Goal: Information Seeking & Learning: Learn about a topic

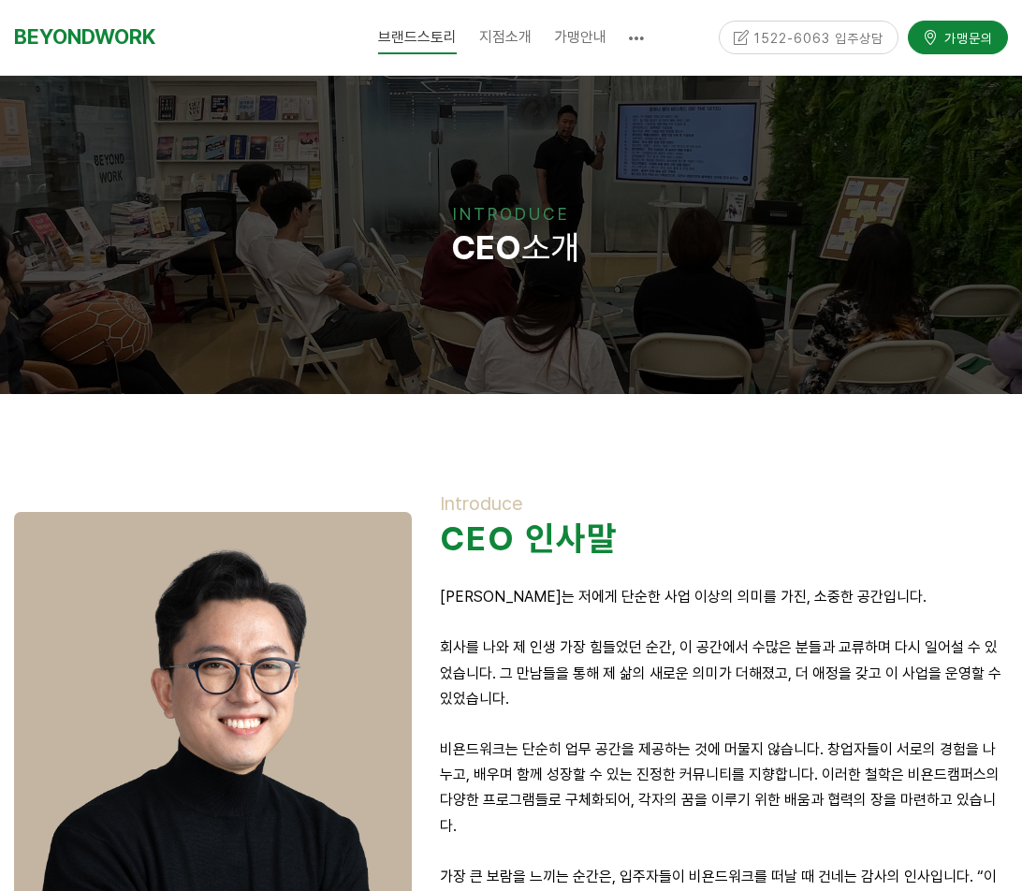
scroll to position [281, 0]
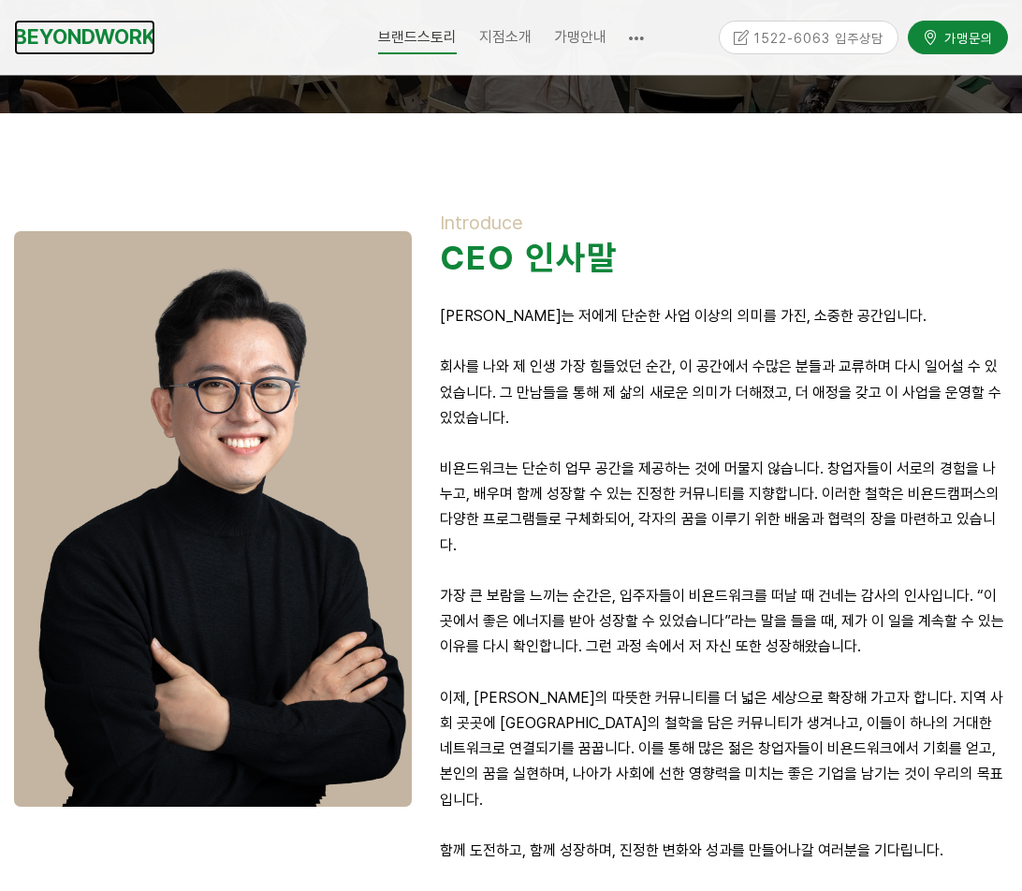
click at [94, 36] on link "BEYONDWORK" at bounding box center [84, 37] width 141 height 35
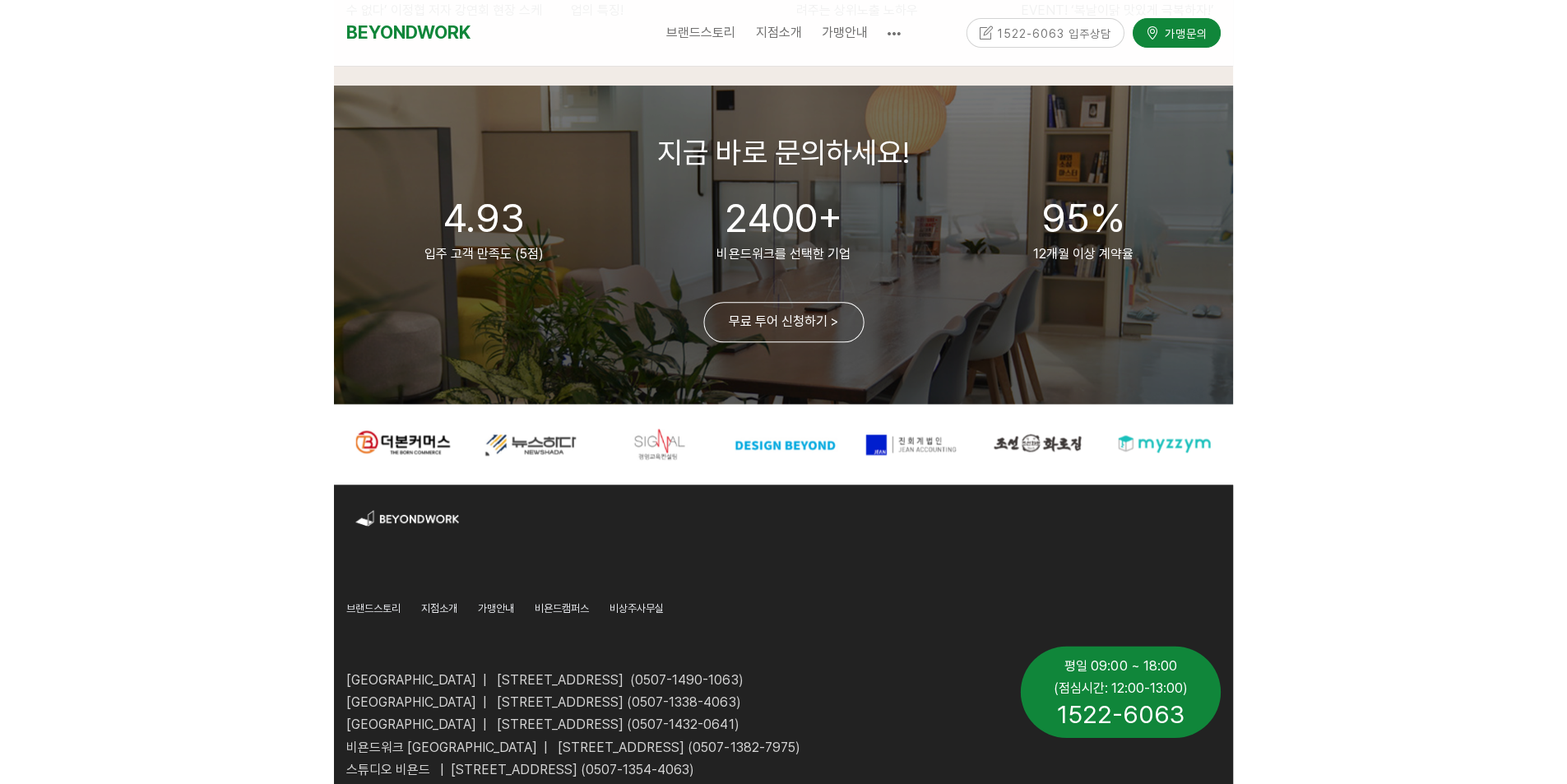
scroll to position [3795, 0]
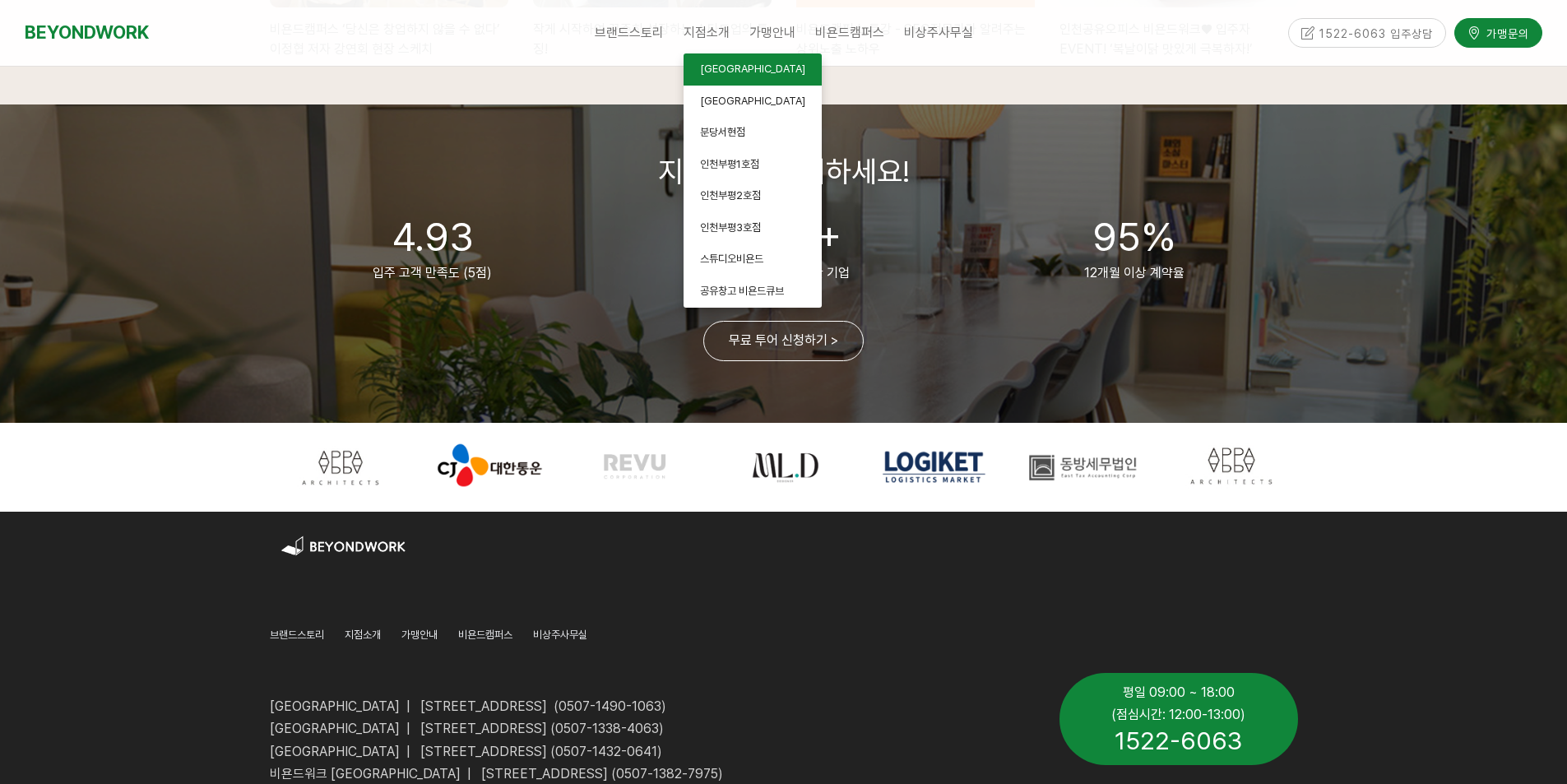
click at [733, 69] on span "[GEOGRAPHIC_DATA]" at bounding box center [753, 69] width 106 height 12
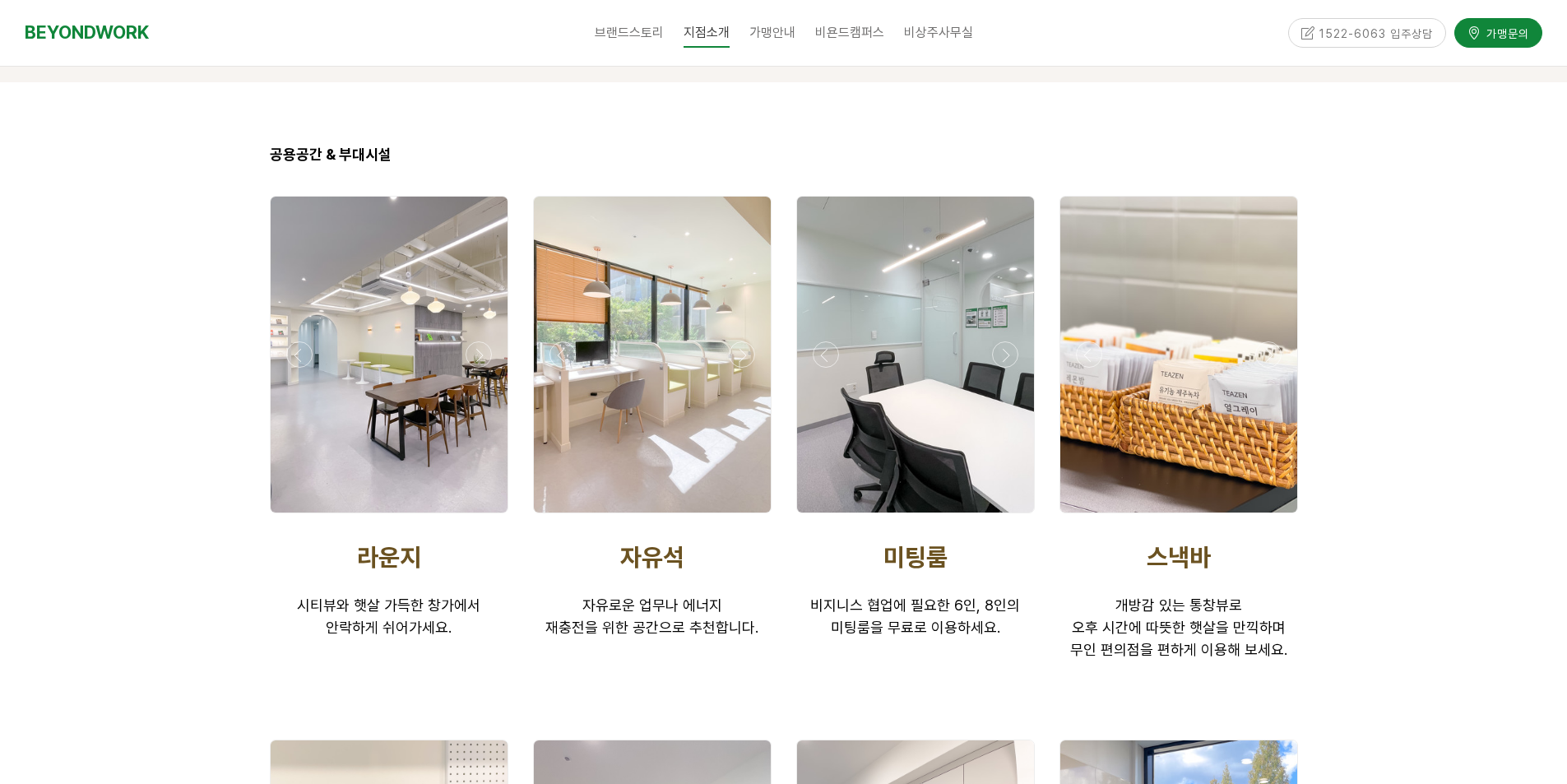
scroll to position [2631, 0]
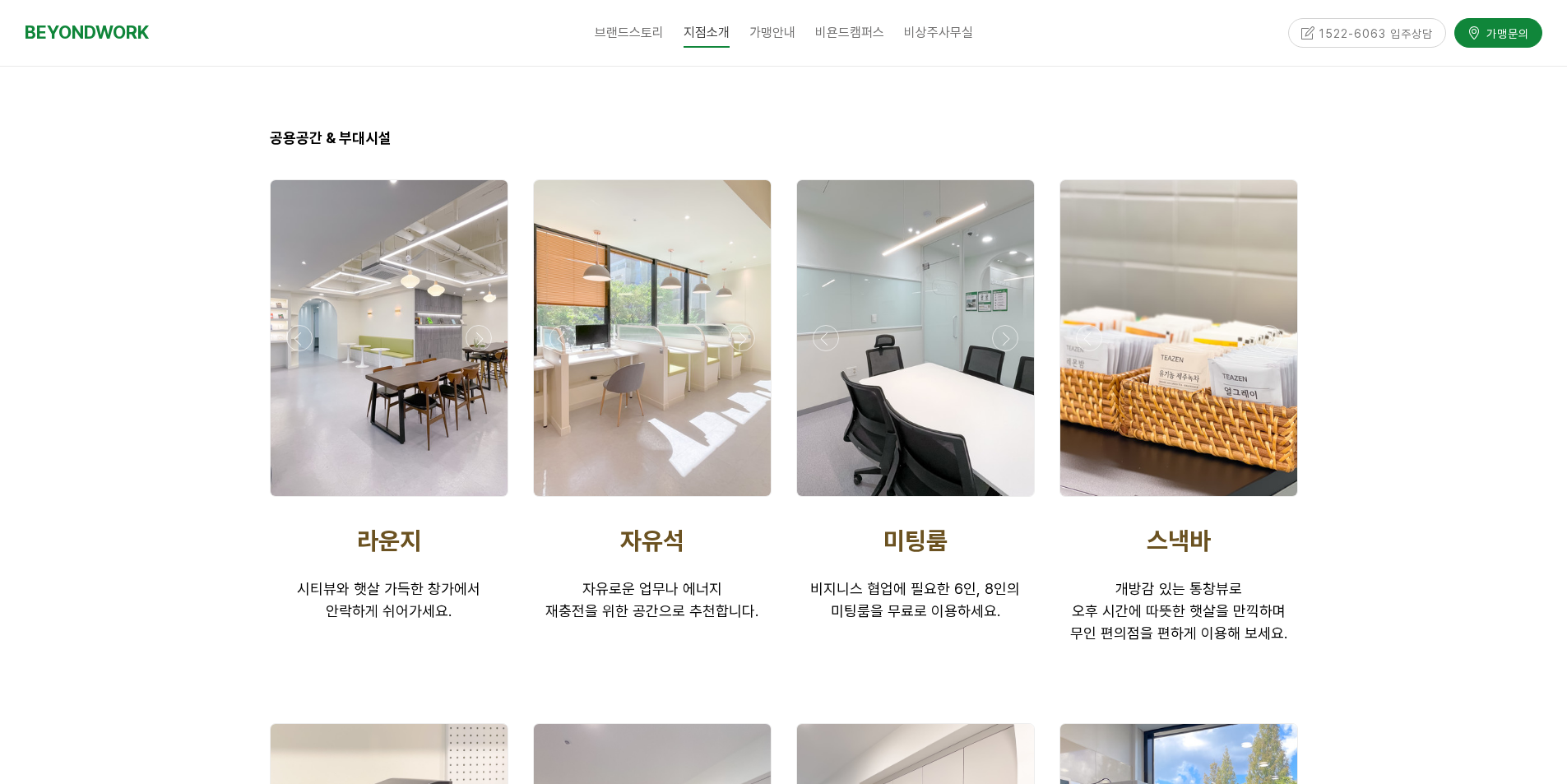
click at [347, 352] on div at bounding box center [389, 338] width 237 height 316
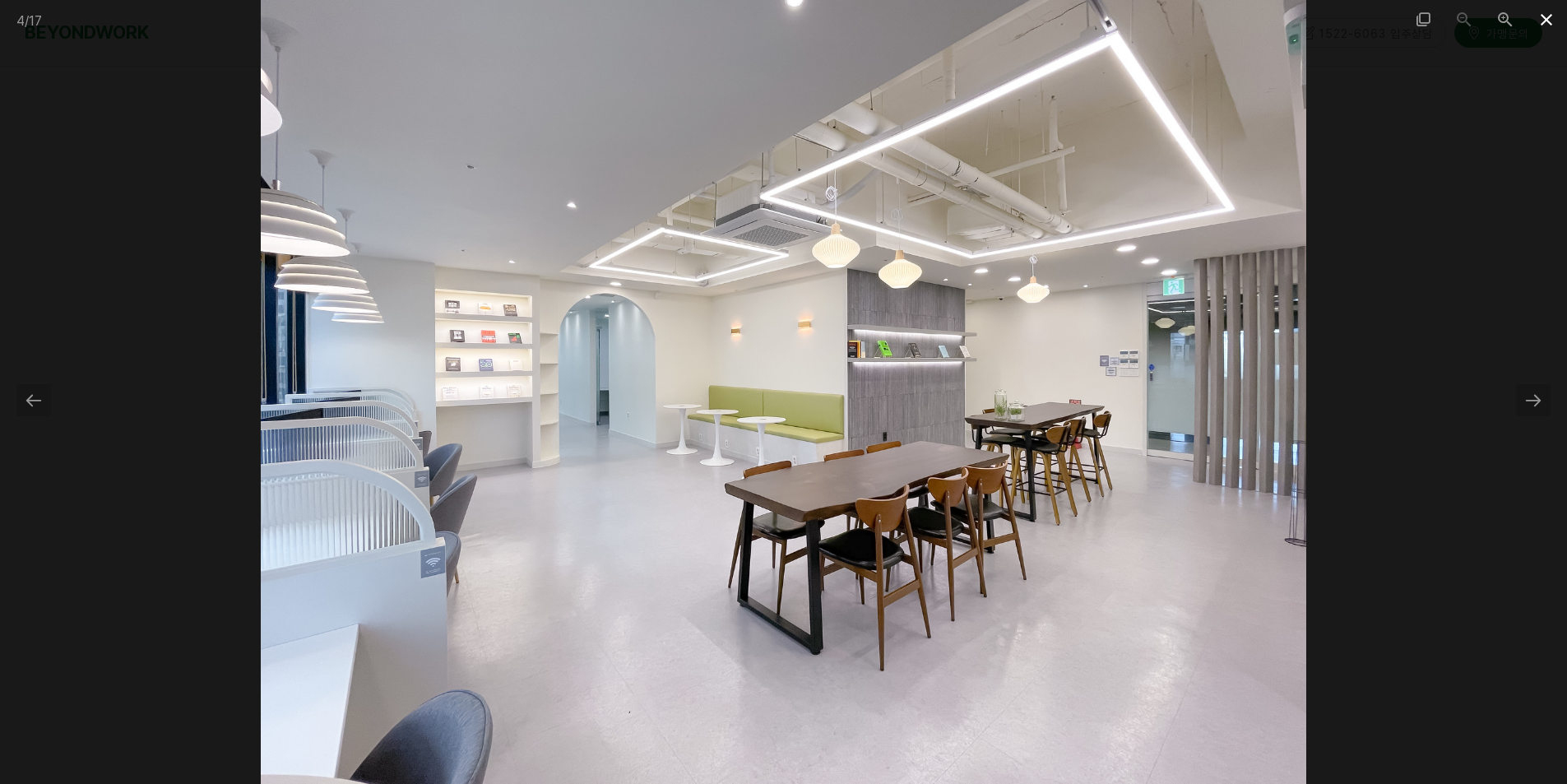
click at [1541, 23] on span at bounding box center [1546, 19] width 41 height 39
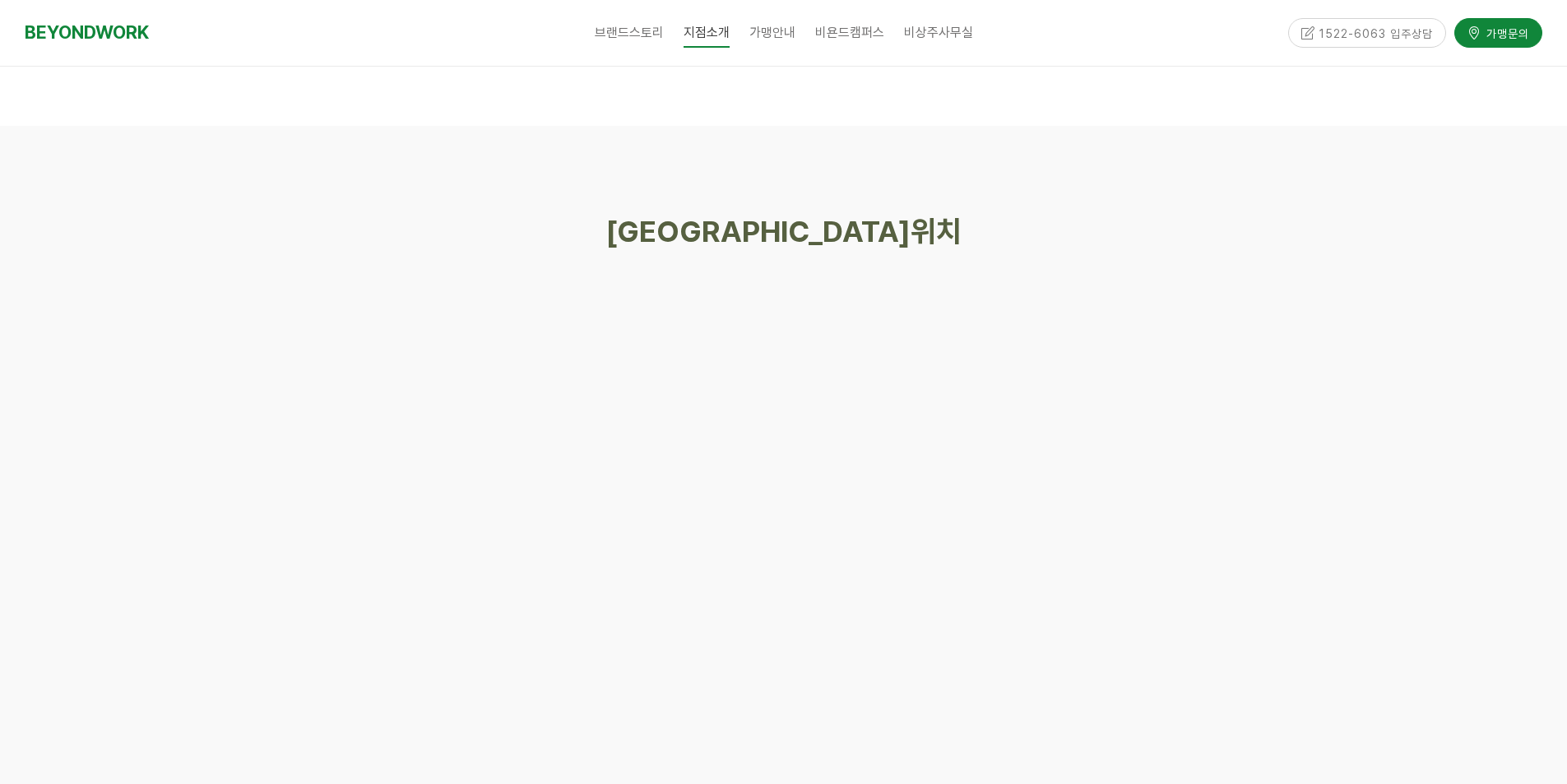
scroll to position [7122, 0]
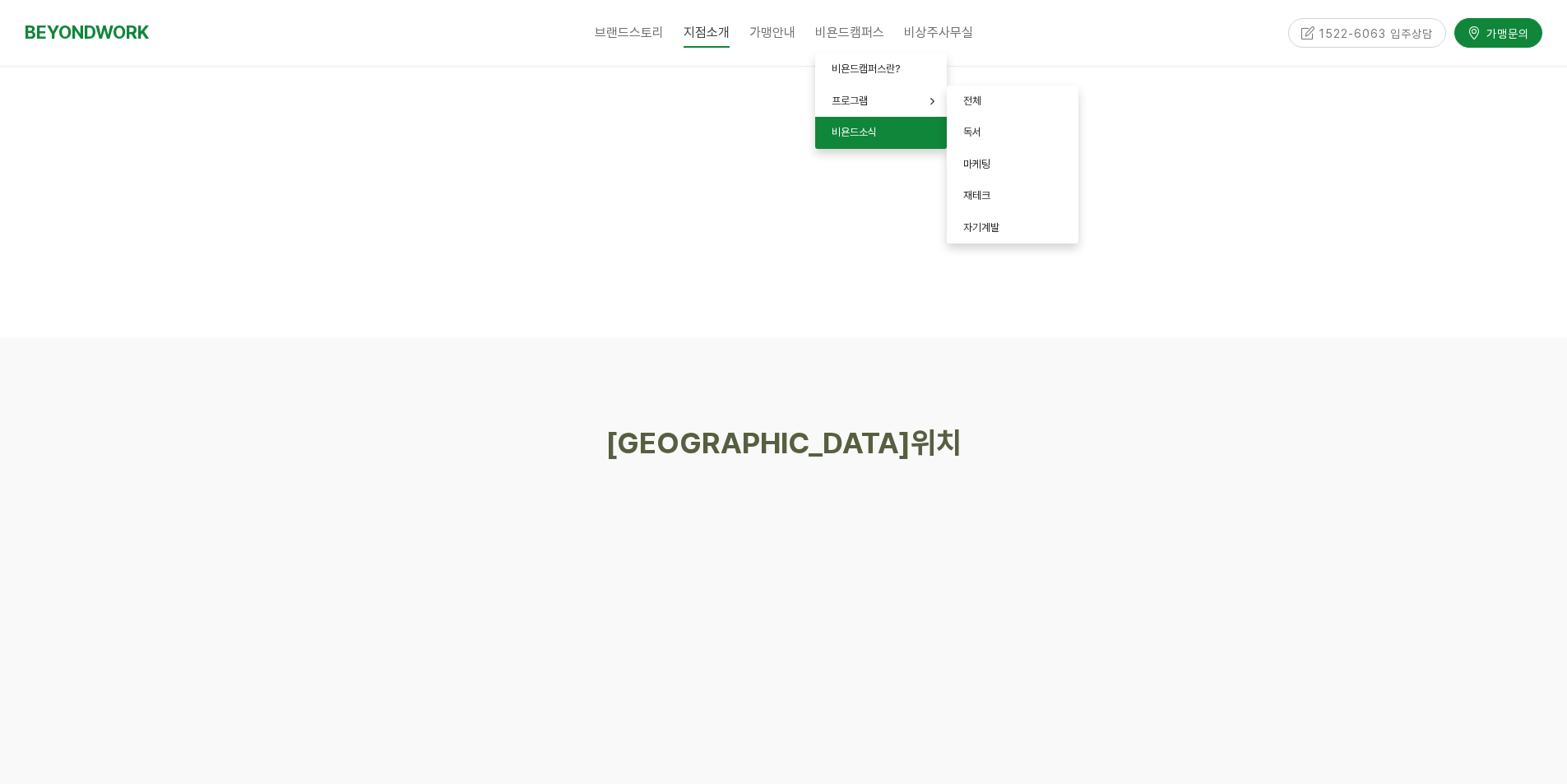
click at [858, 129] on span "비욘드소식" at bounding box center [854, 132] width 45 height 12
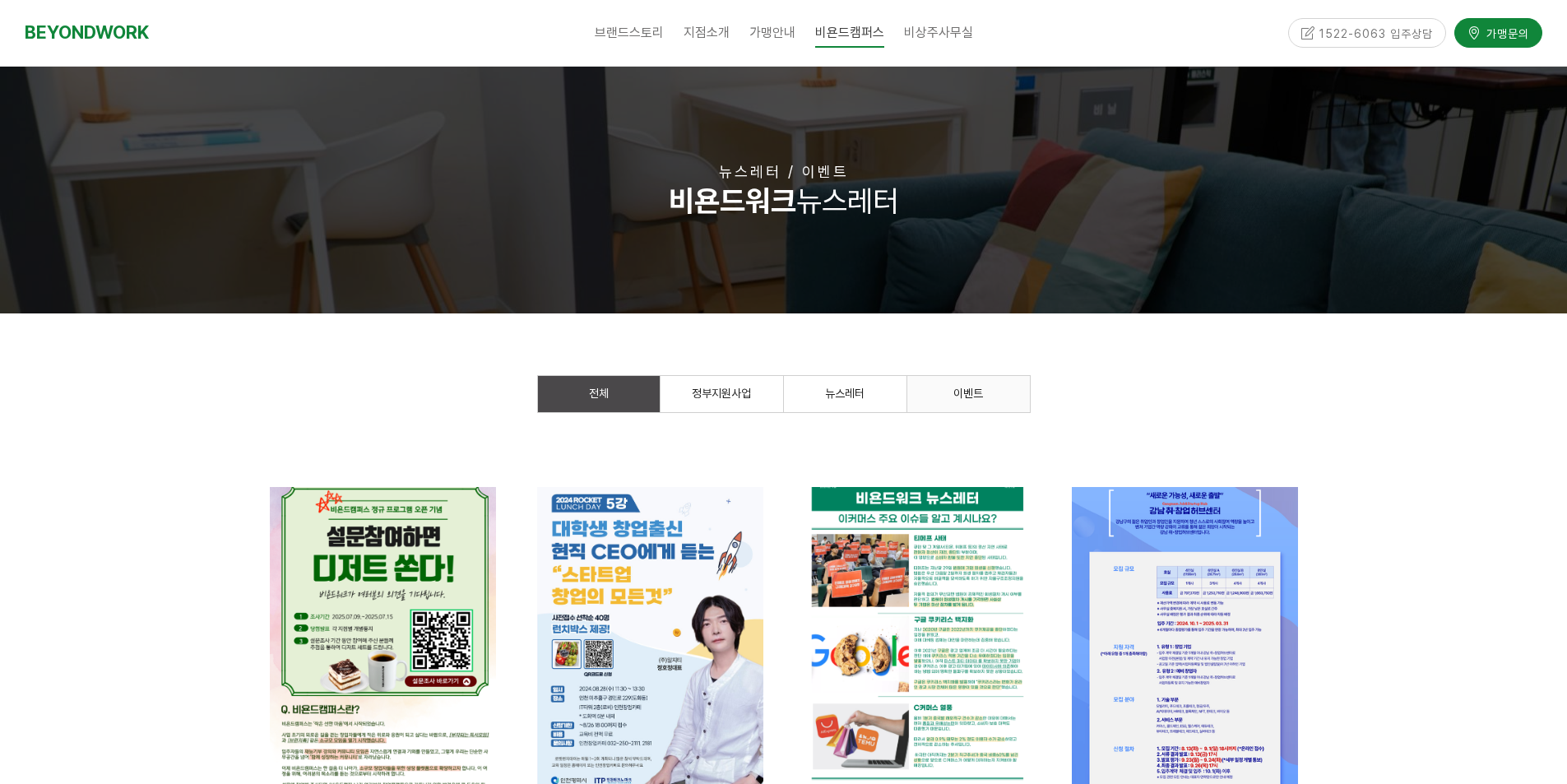
click at [984, 396] on link "이벤트" at bounding box center [968, 394] width 122 height 36
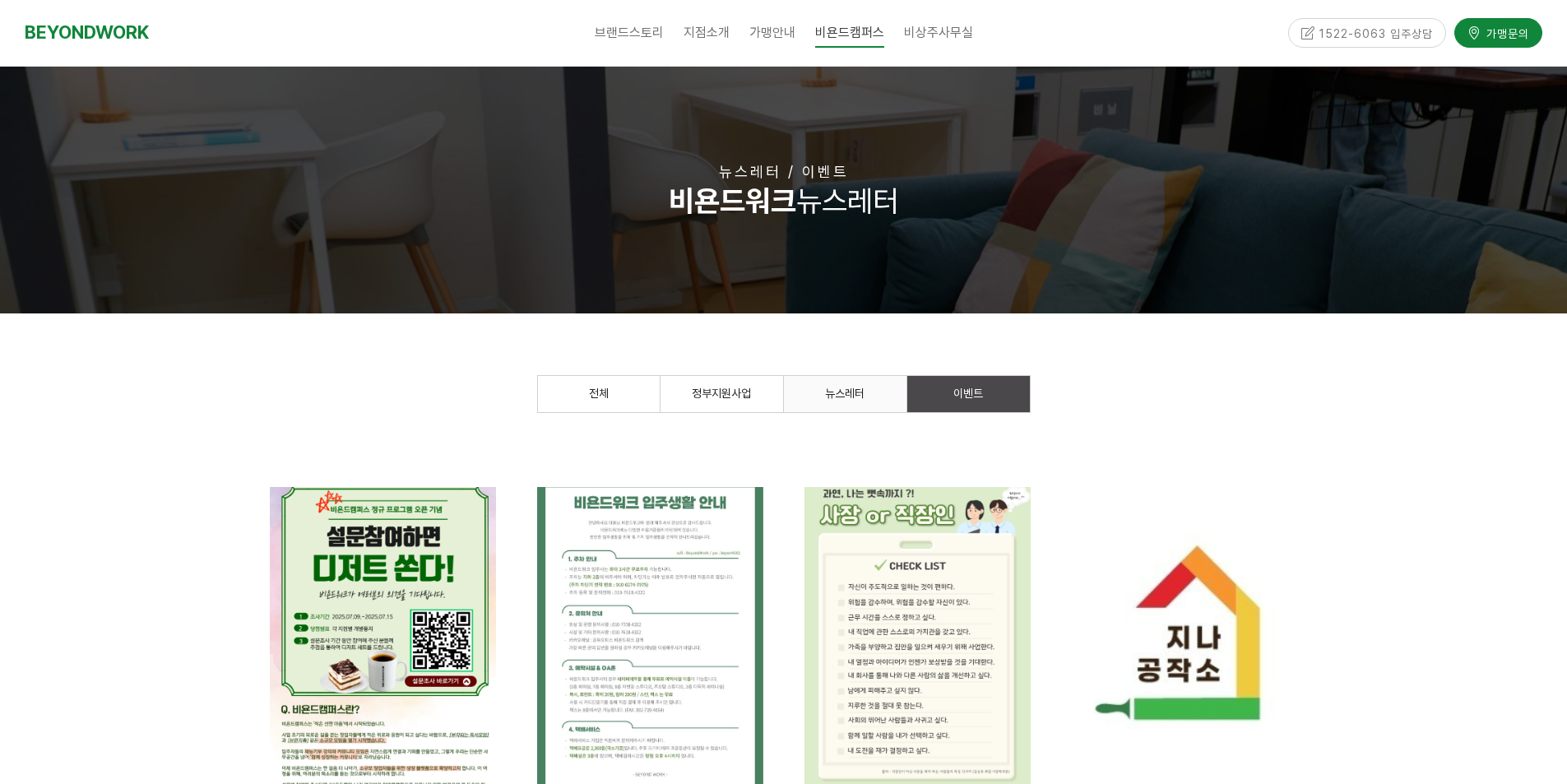
click at [841, 397] on span "뉴스레터" at bounding box center [844, 393] width 40 height 13
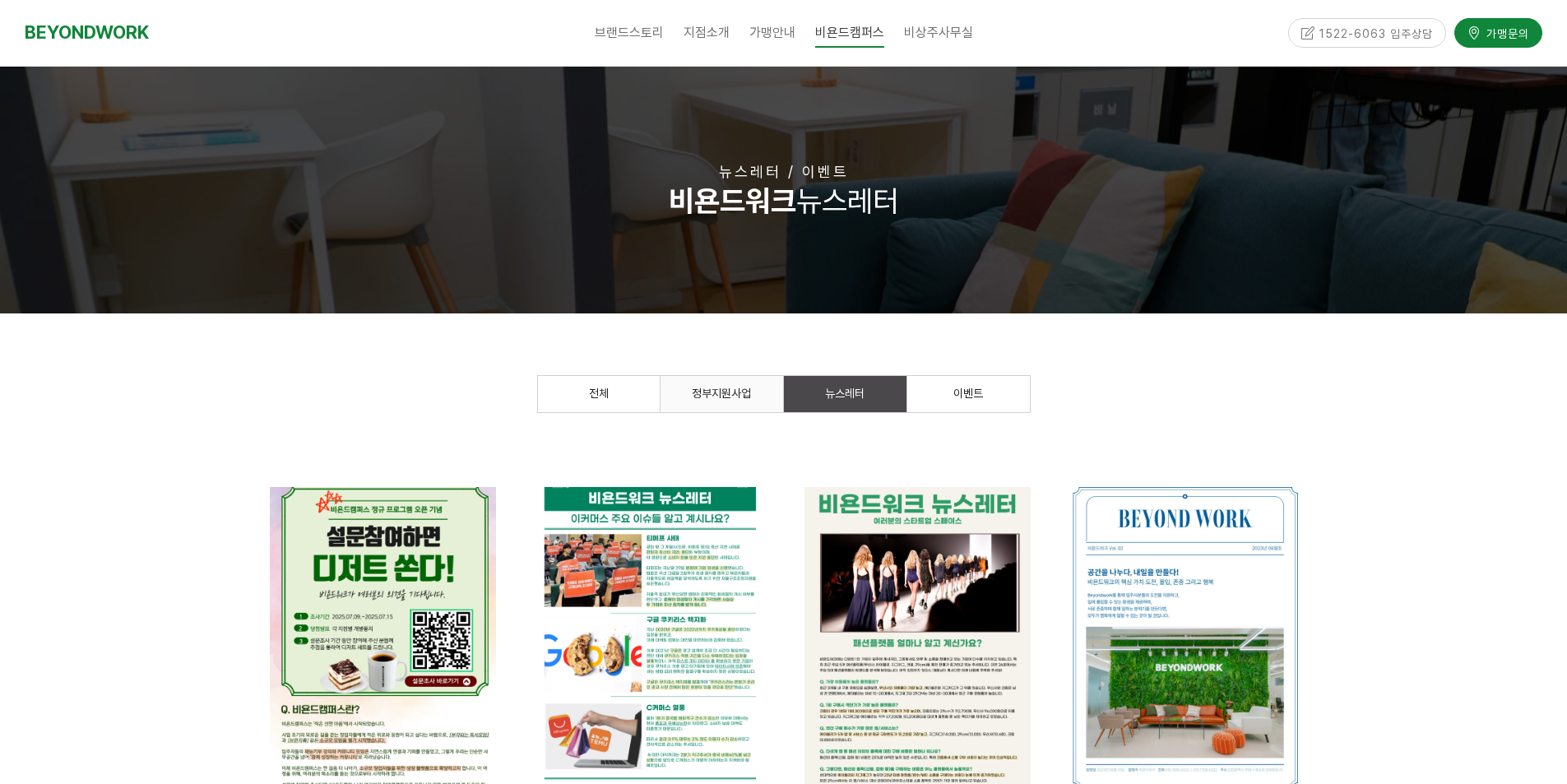
click at [725, 385] on link "정부지원사업" at bounding box center [721, 394] width 122 height 36
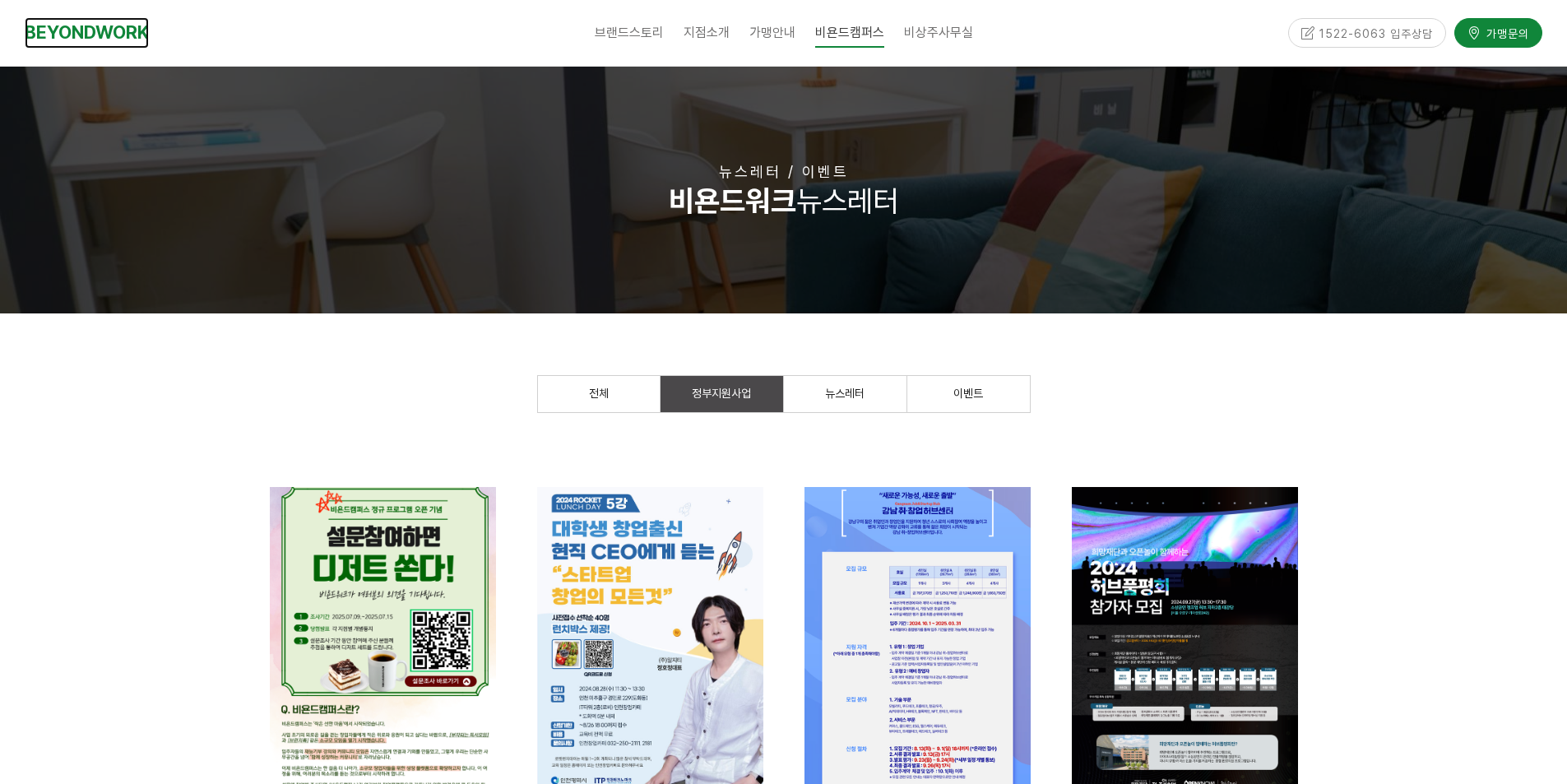
click at [102, 42] on link "BEYONDWORK" at bounding box center [86, 33] width 124 height 31
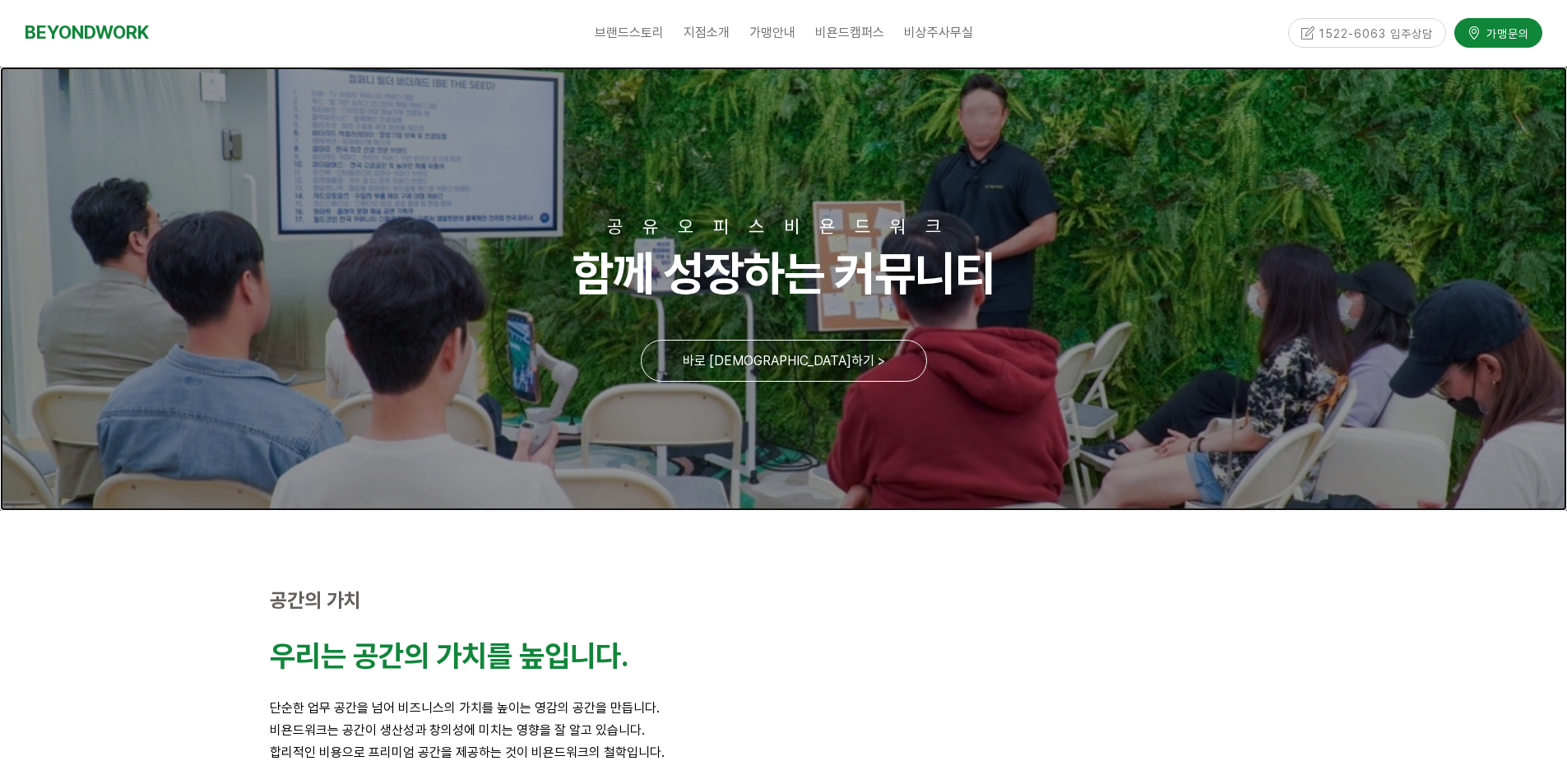
click at [1043, 196] on link at bounding box center [784, 288] width 1567 height 444
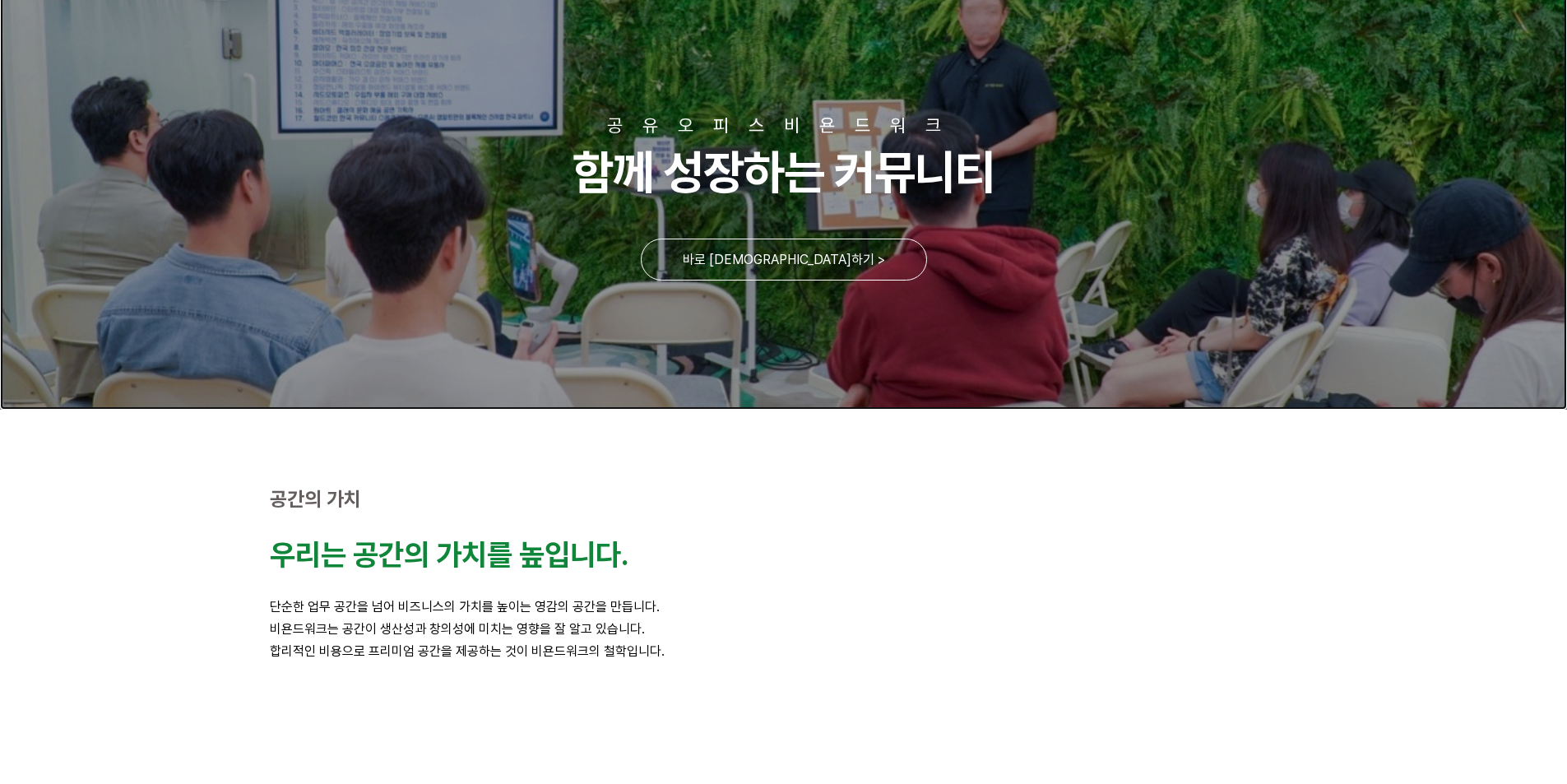
scroll to position [329, 0]
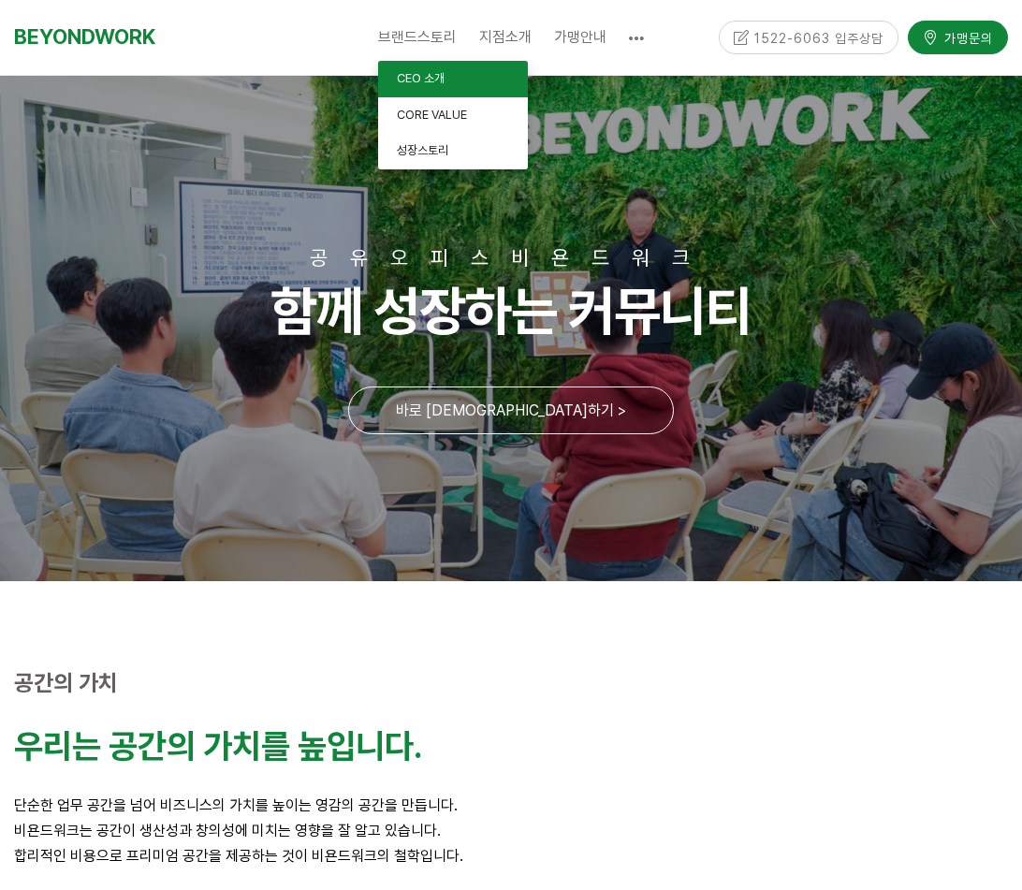
click at [413, 83] on span "CEO 소개" at bounding box center [421, 78] width 48 height 14
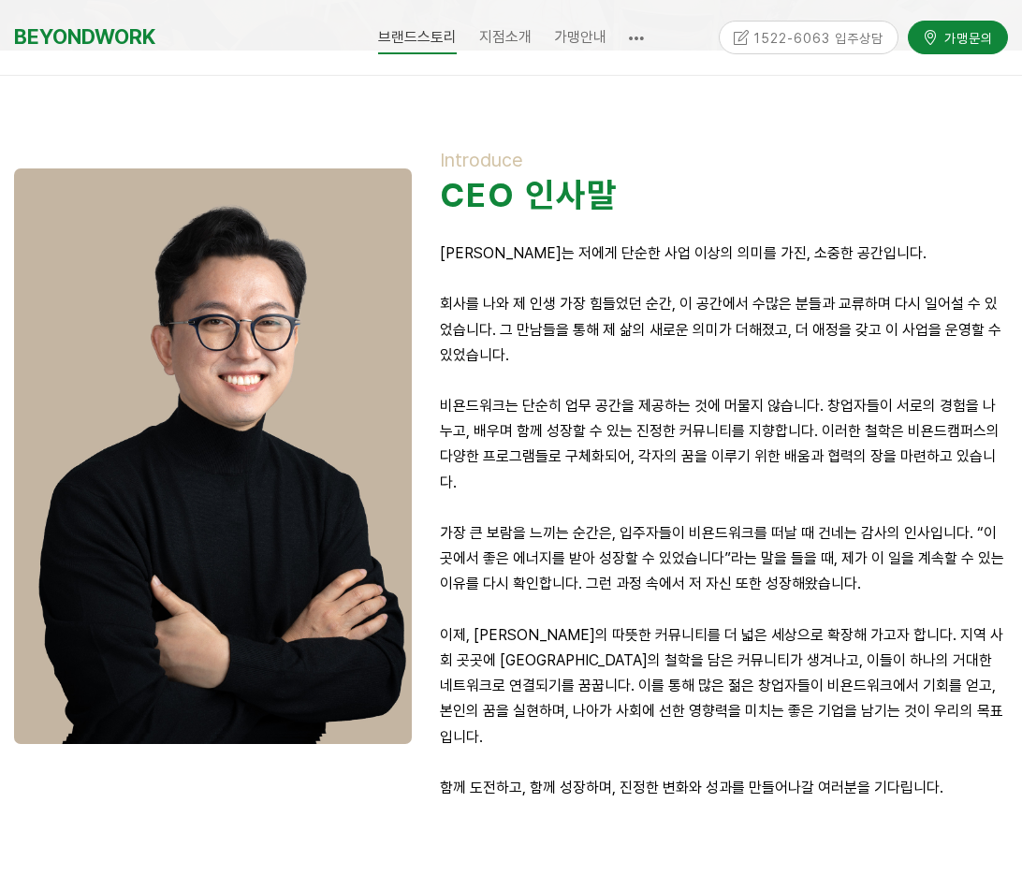
scroll to position [374, 0]
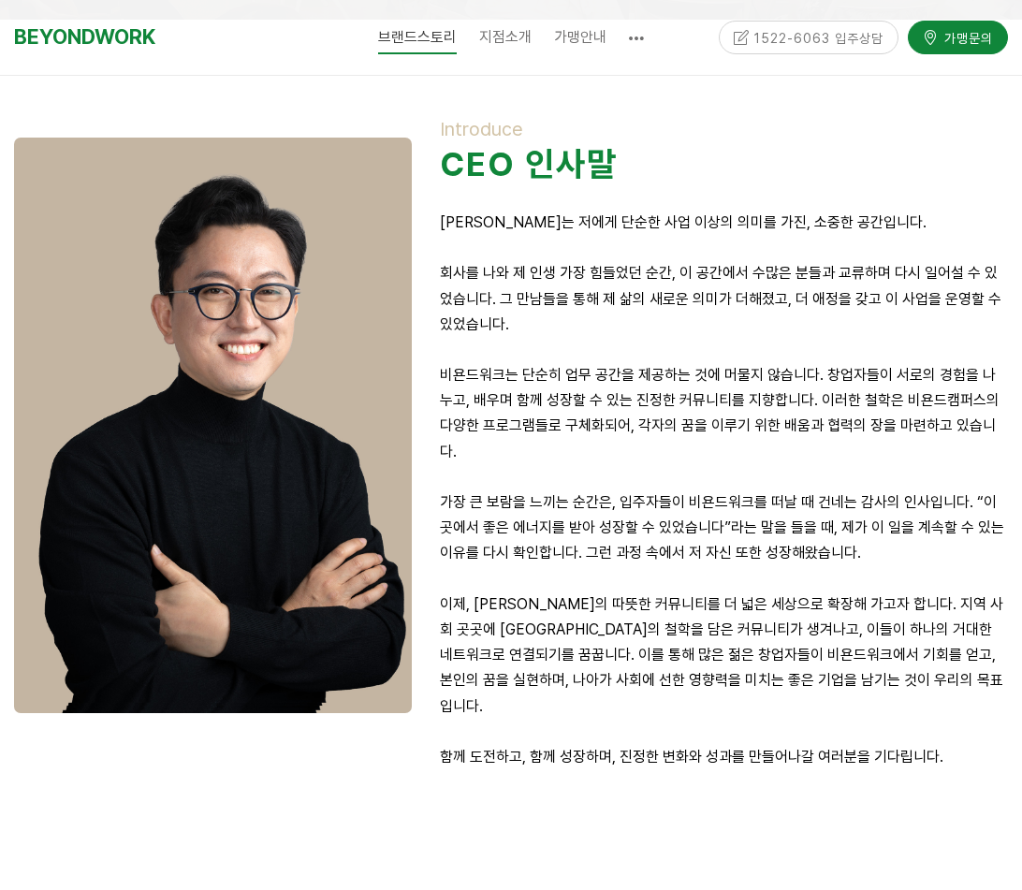
click at [842, 566] on p at bounding box center [724, 578] width 568 height 25
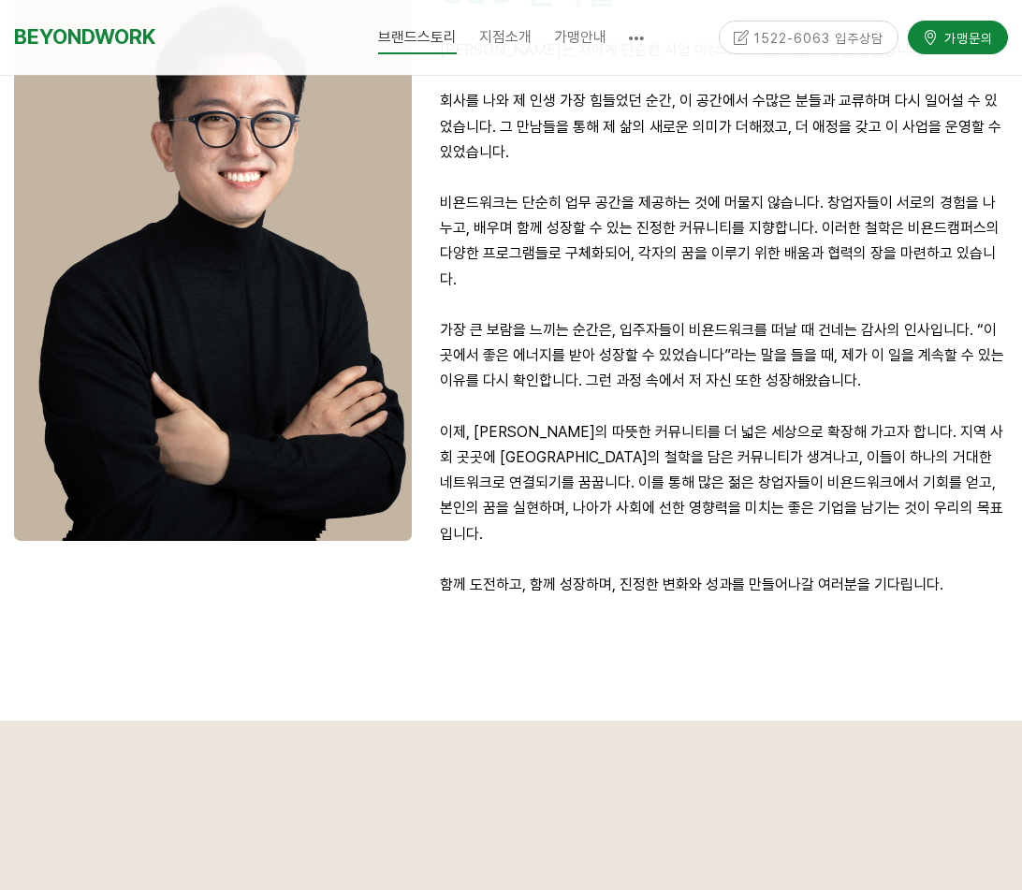
scroll to position [281, 0]
